Goal: Transaction & Acquisition: Book appointment/travel/reservation

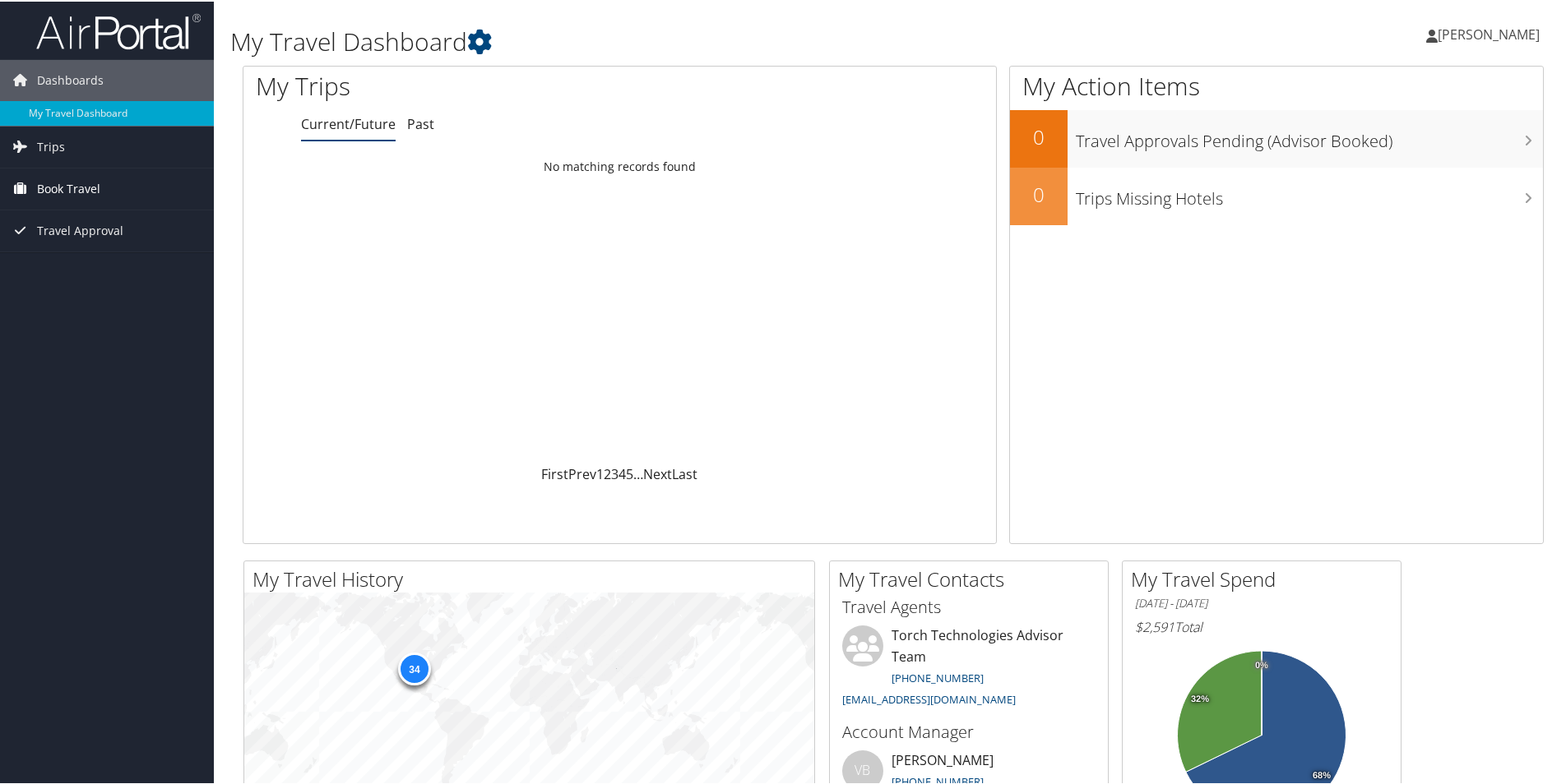
click at [76, 190] on span "Book Travel" at bounding box center [68, 187] width 63 height 41
click at [99, 268] on link "Book/Manage Online Trips" at bounding box center [107, 269] width 214 height 25
